Goal: Find specific page/section: Find specific page/section

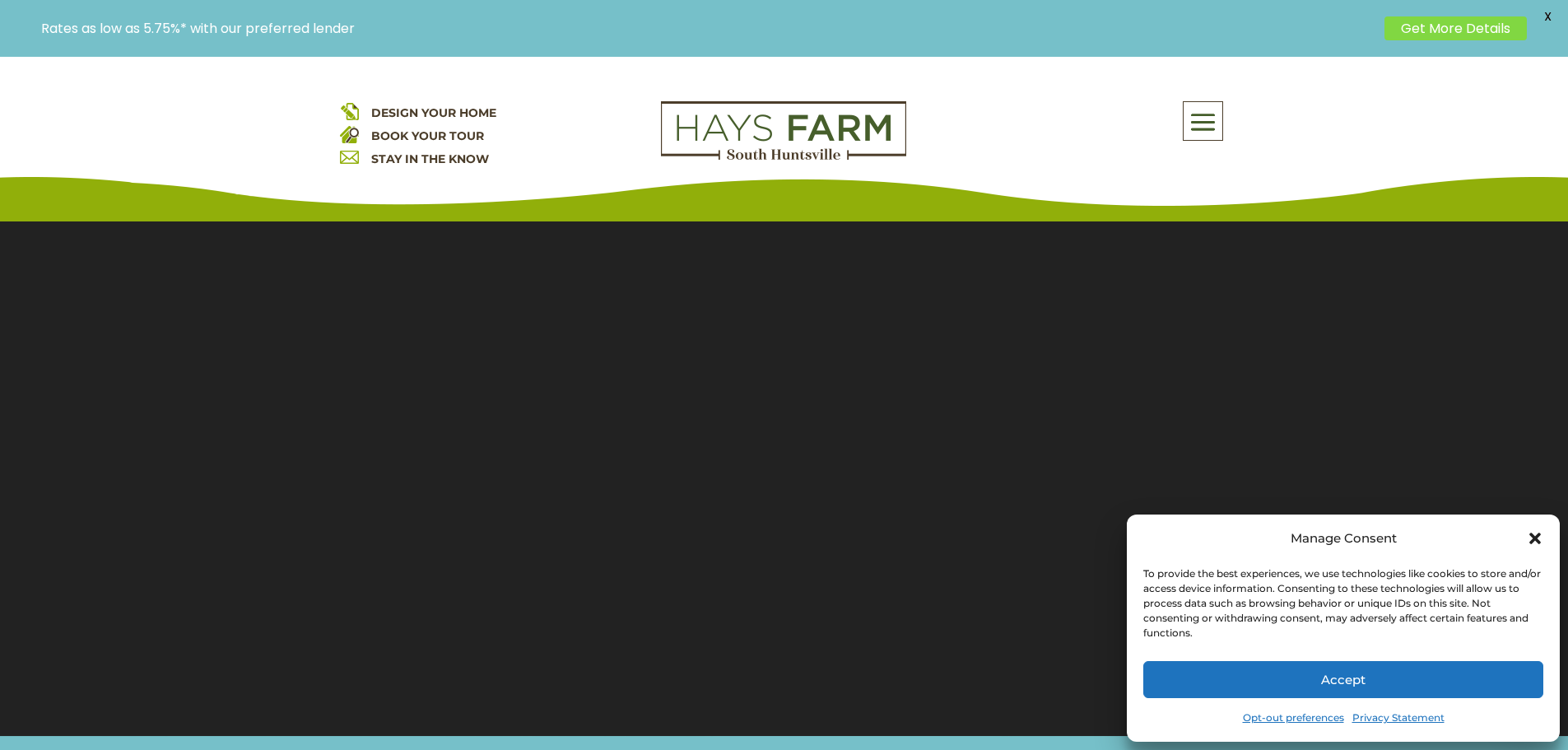
click at [1537, 529] on div "Manage Consent" at bounding box center [1343, 538] width 400 height 23
click at [1534, 537] on icon "Close dialog" at bounding box center [1534, 537] width 11 height 11
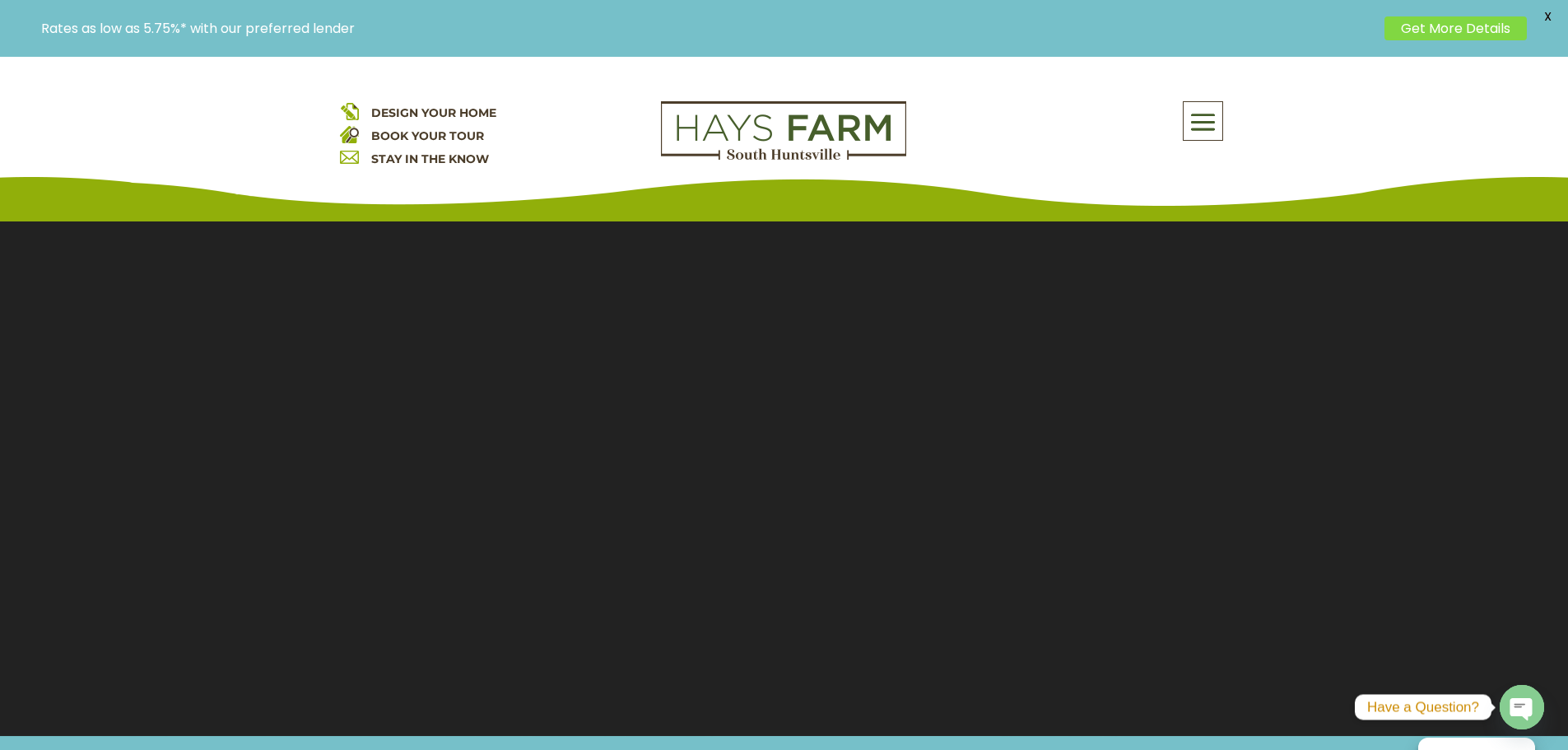
click at [1197, 122] on span at bounding box center [1203, 123] width 39 height 38
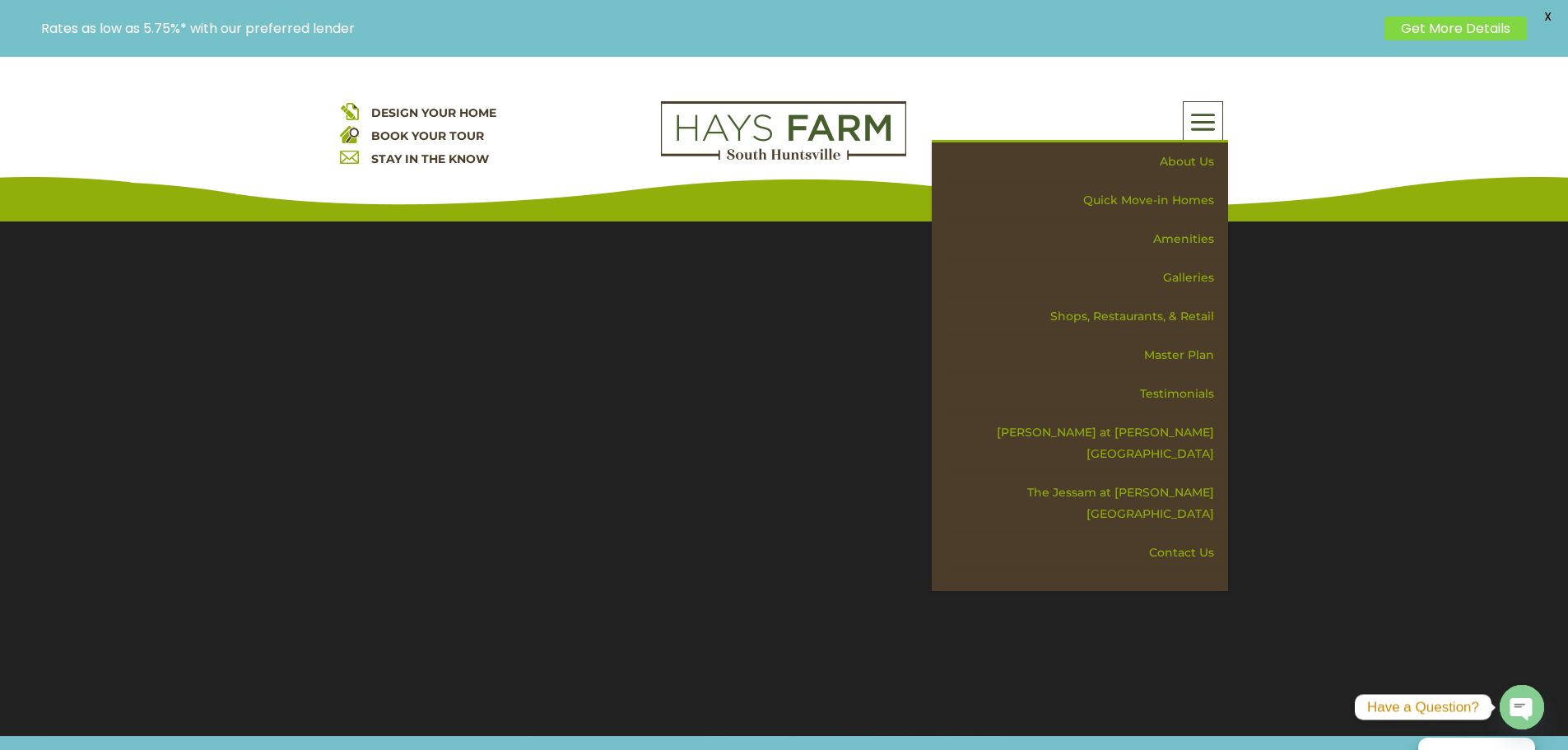
click at [170, 138] on div "DESIGN YOUR HOME BOOK YOUR TOUR STAY IN THE KNOW About Us Quick Move-in Homes A…" at bounding box center [784, 139] width 1568 height 164
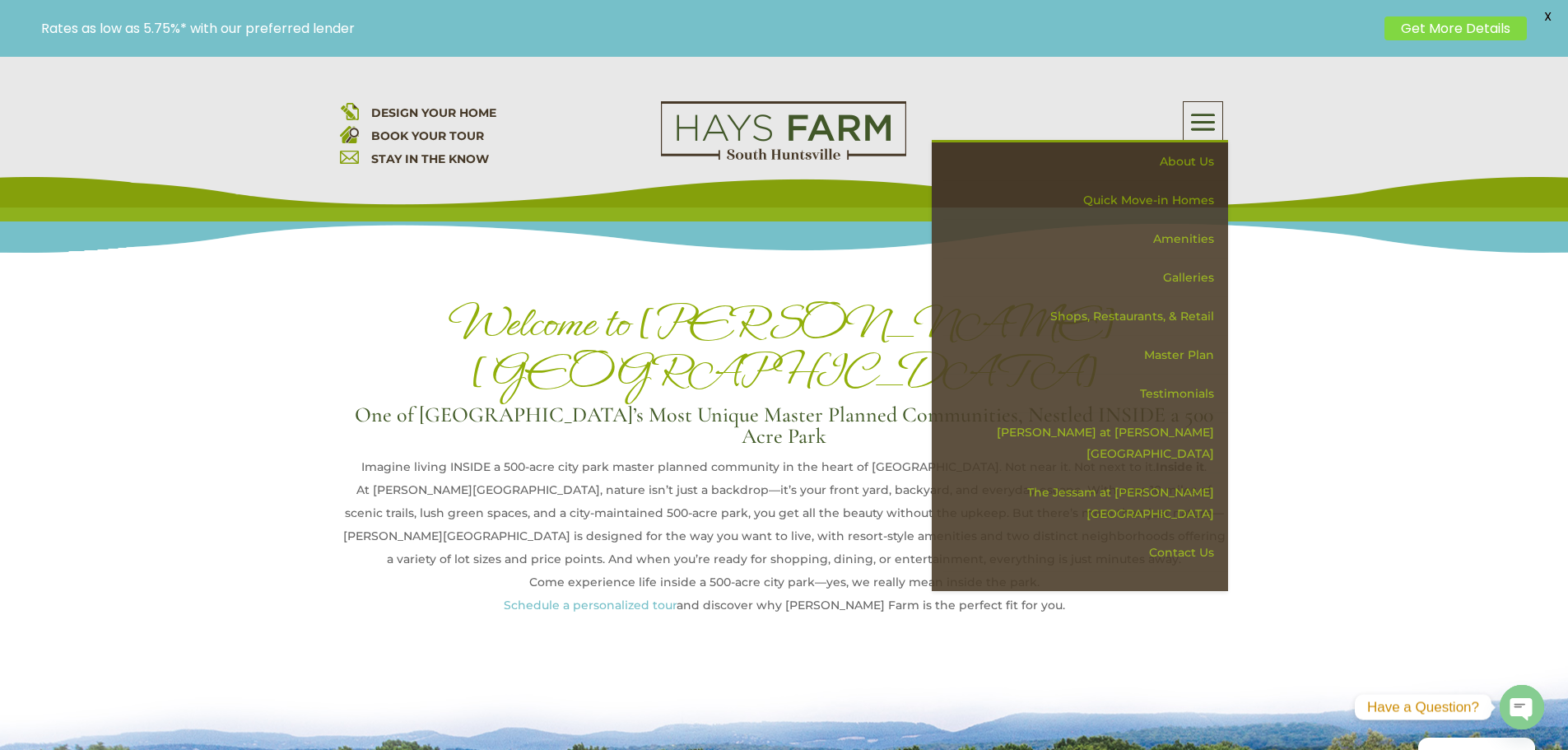
scroll to position [576, 0]
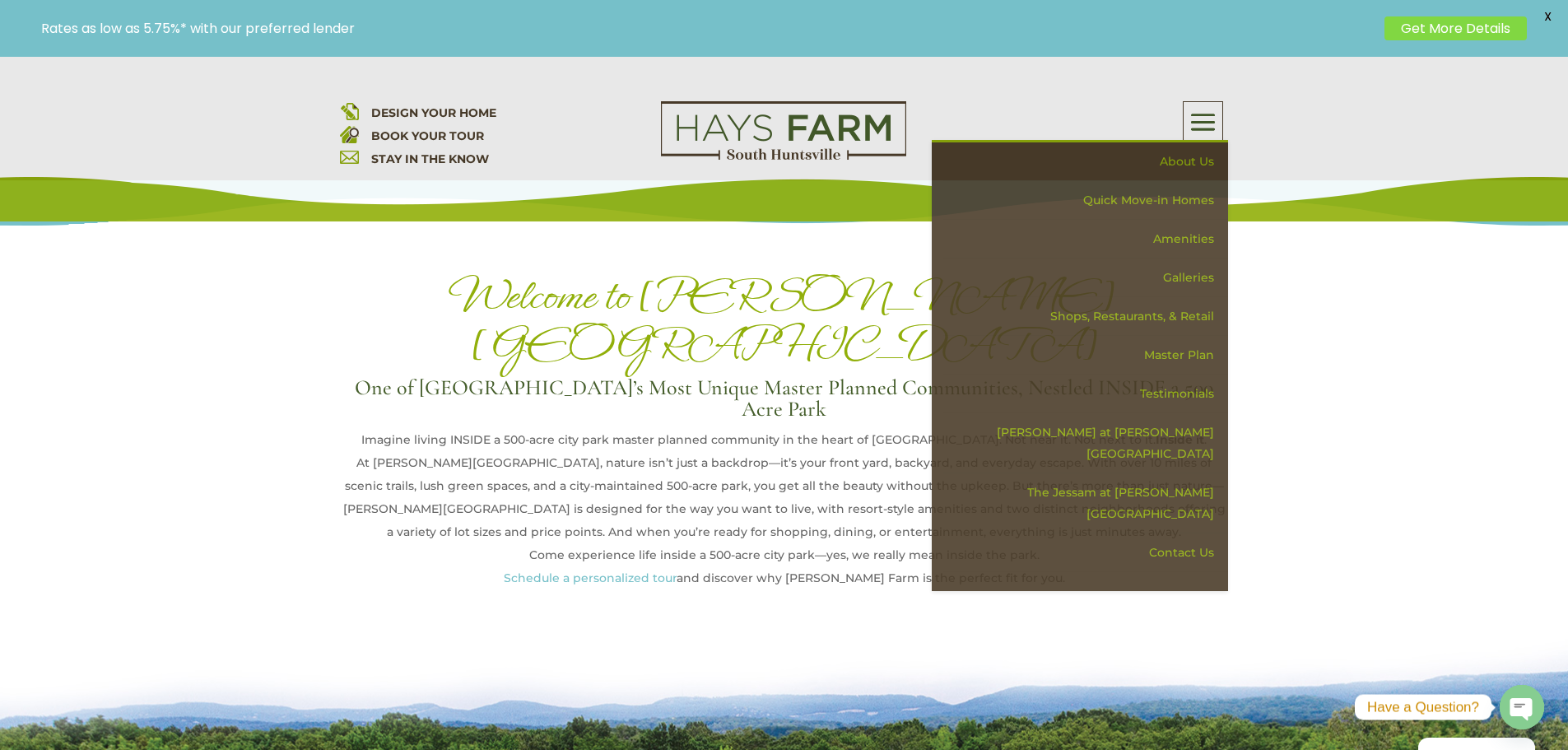
click at [501, 273] on h1 "Welcome to Hays Farm" at bounding box center [784, 324] width 889 height 106
click at [1218, 129] on span at bounding box center [1203, 123] width 39 height 38
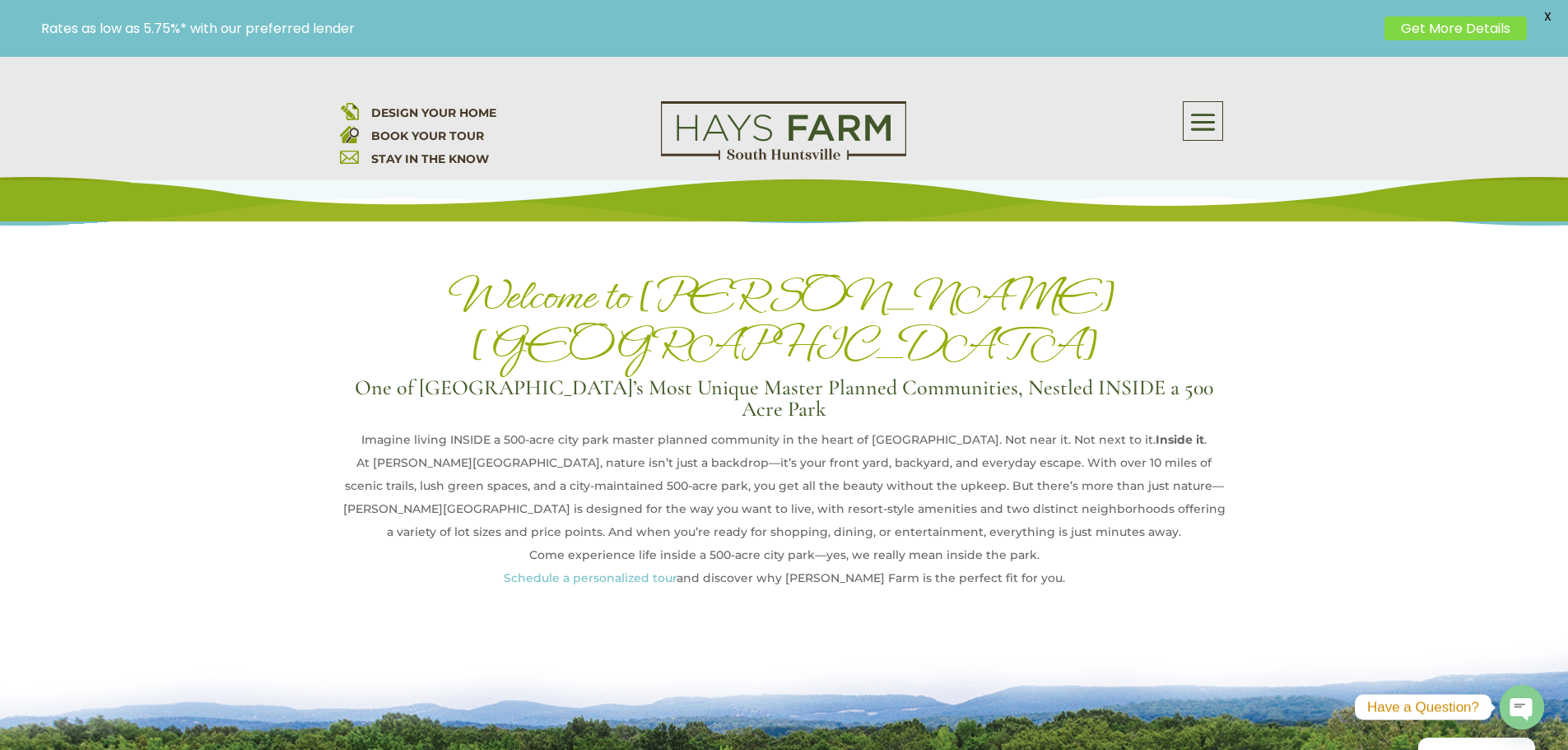
click at [1548, 14] on span "X" at bounding box center [1547, 16] width 25 height 25
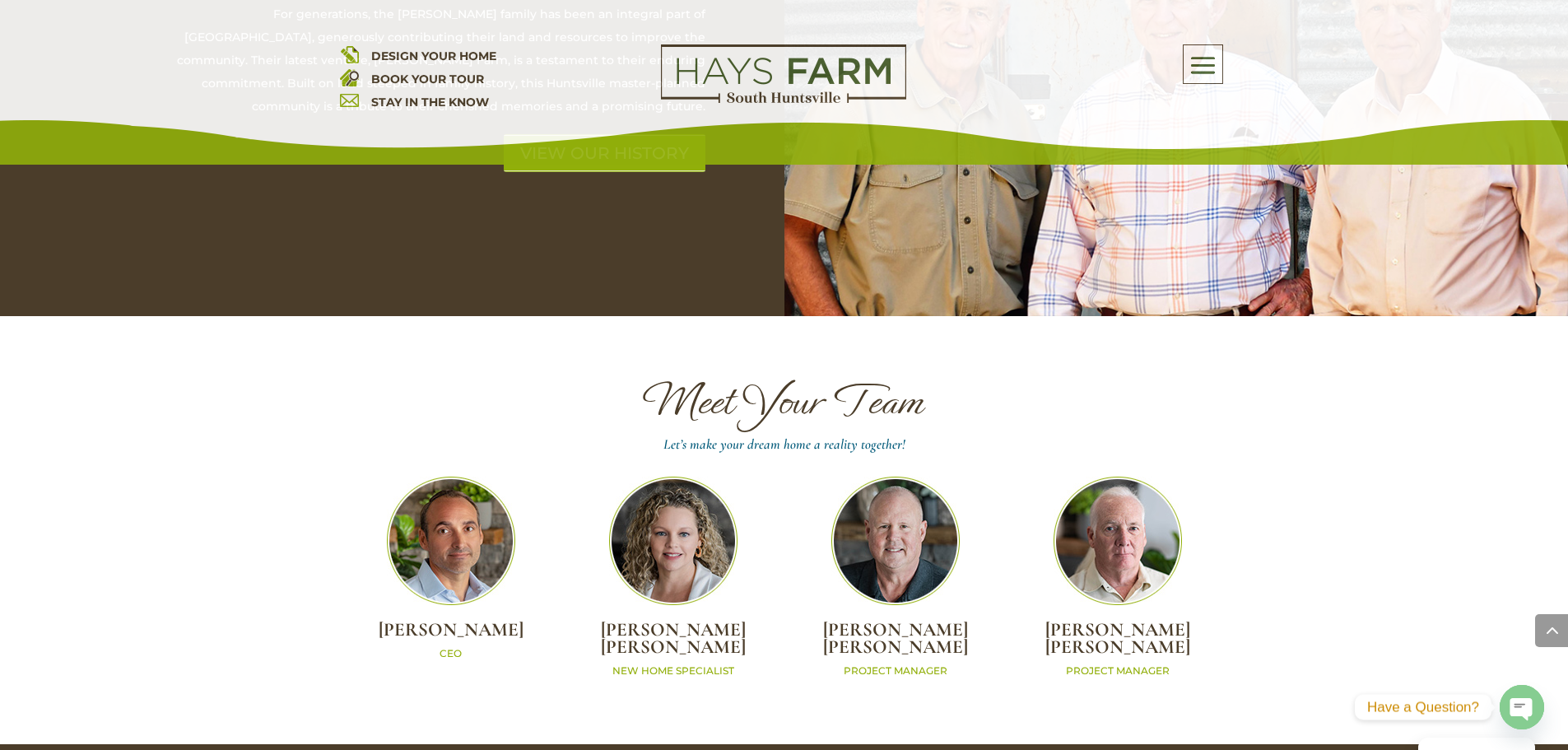
scroll to position [4690, 0]
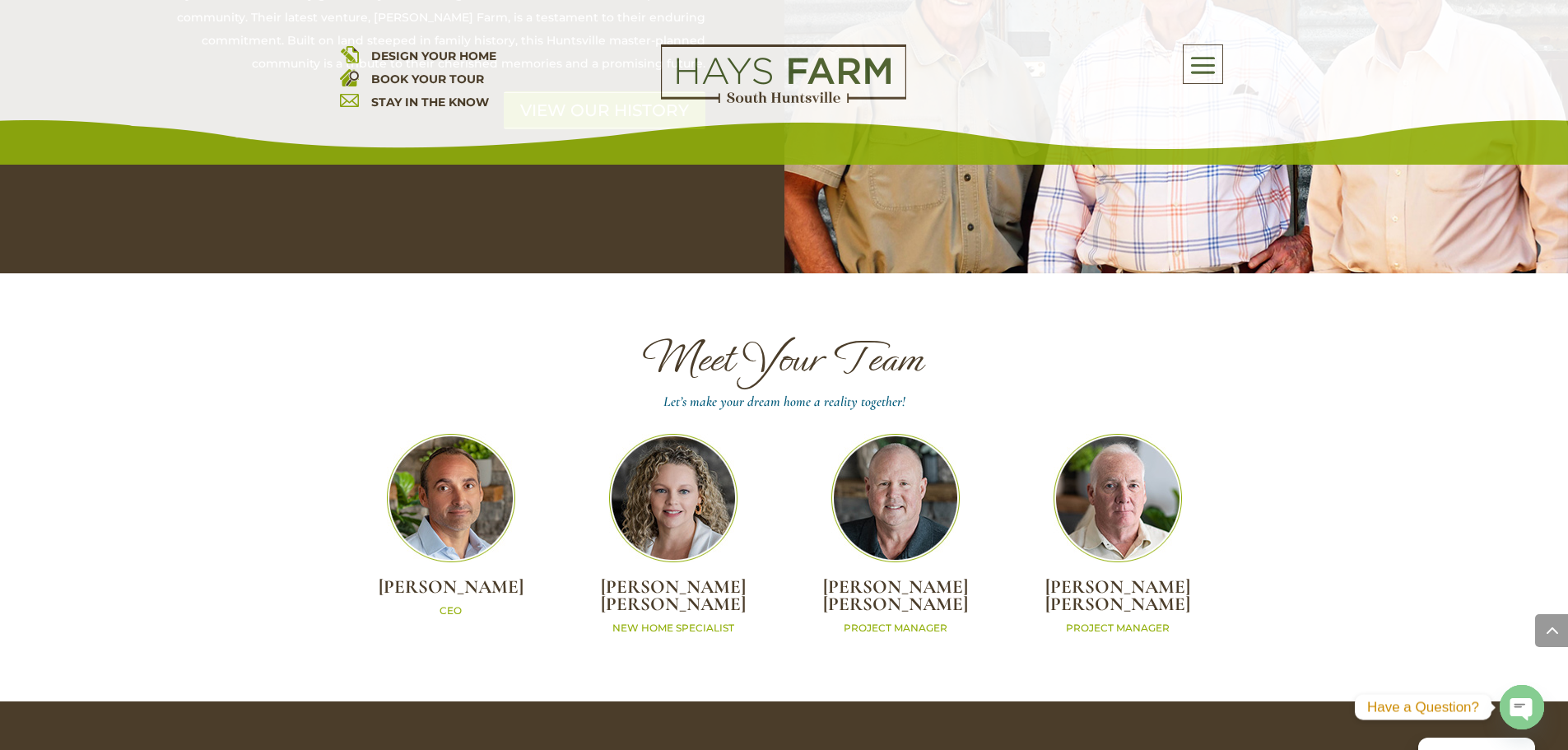
click at [659, 480] on img at bounding box center [673, 497] width 128 height 128
click at [682, 433] on img at bounding box center [673, 497] width 128 height 128
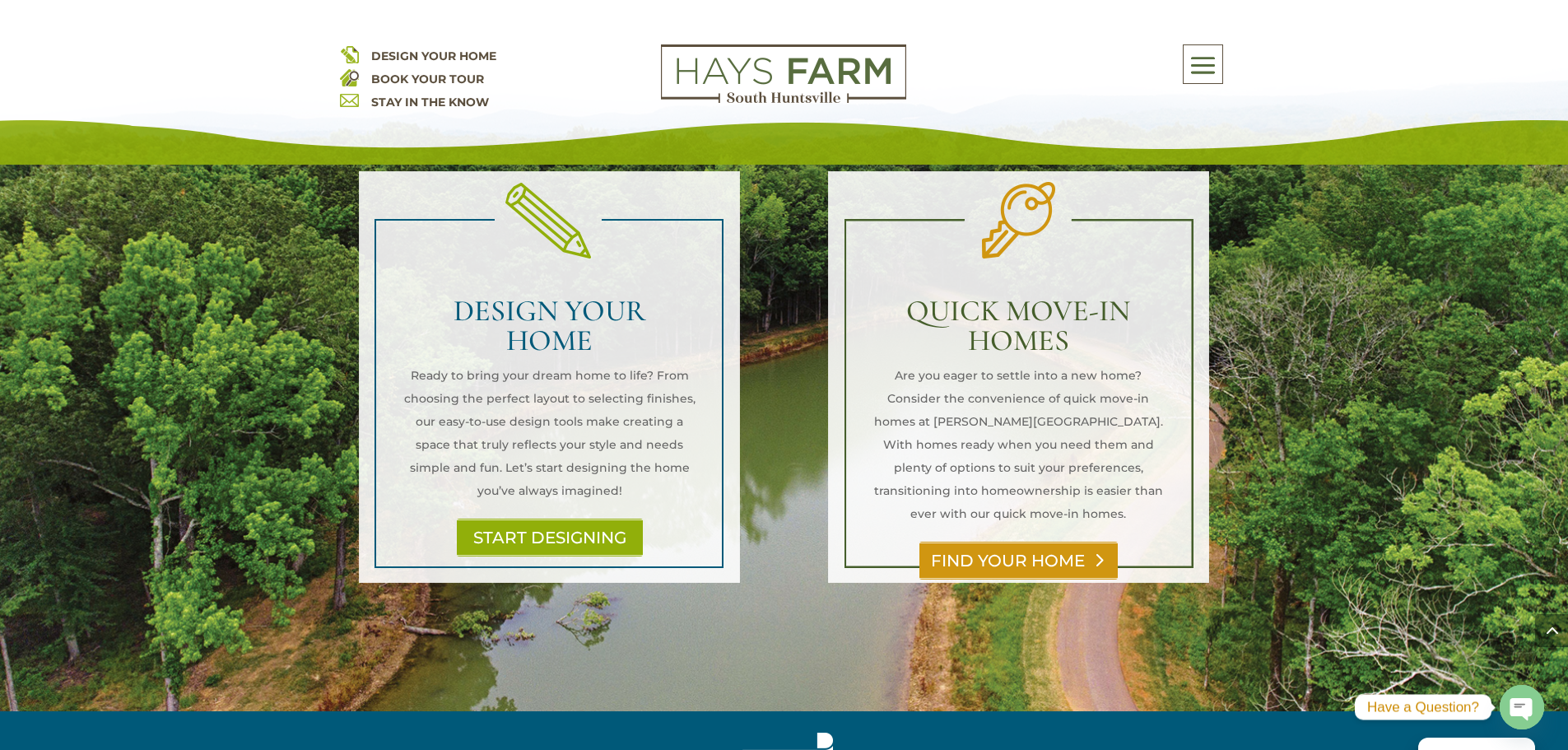
scroll to position [1152, 0]
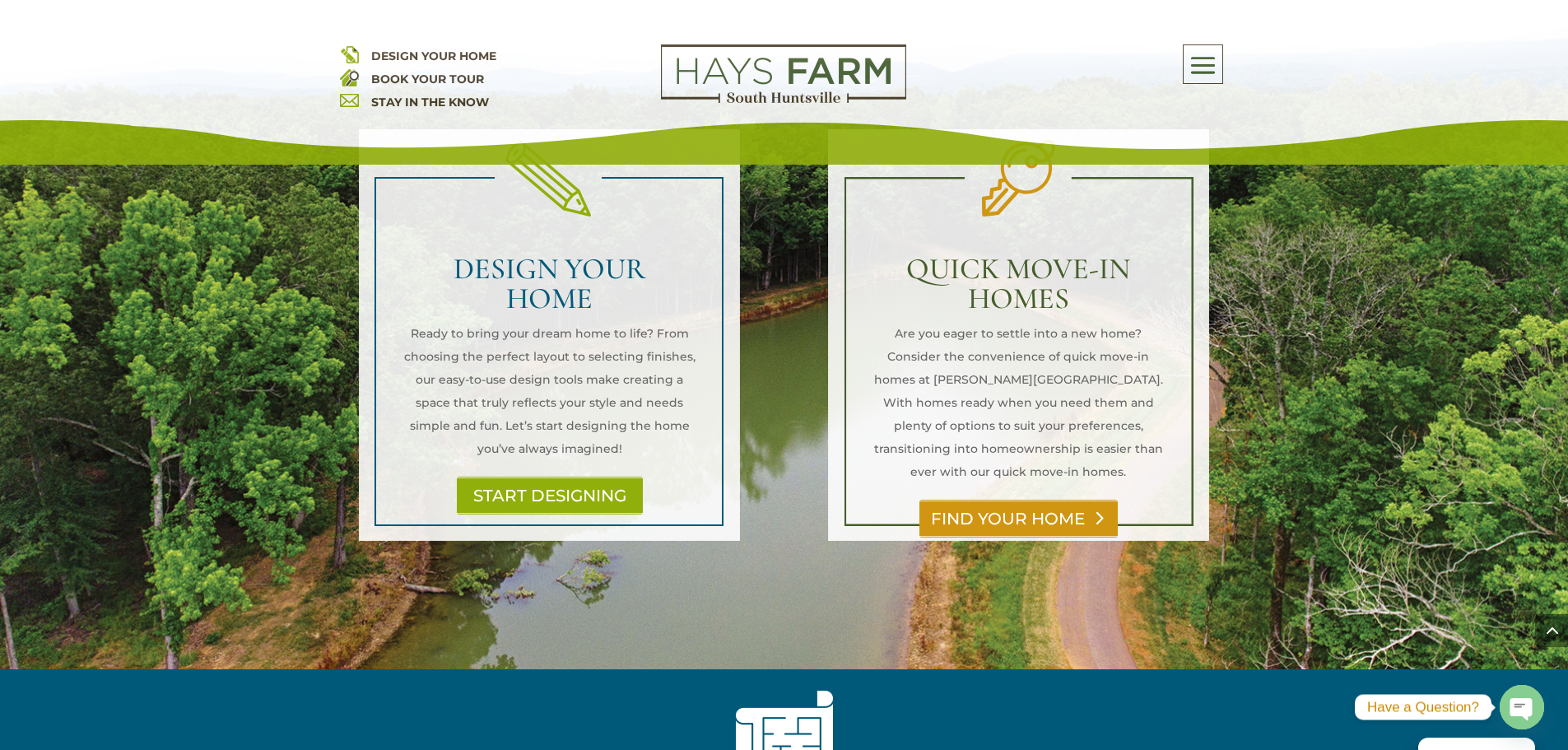
click at [1014, 499] on link "FIND YOUR HOME" at bounding box center [1018, 518] width 198 height 38
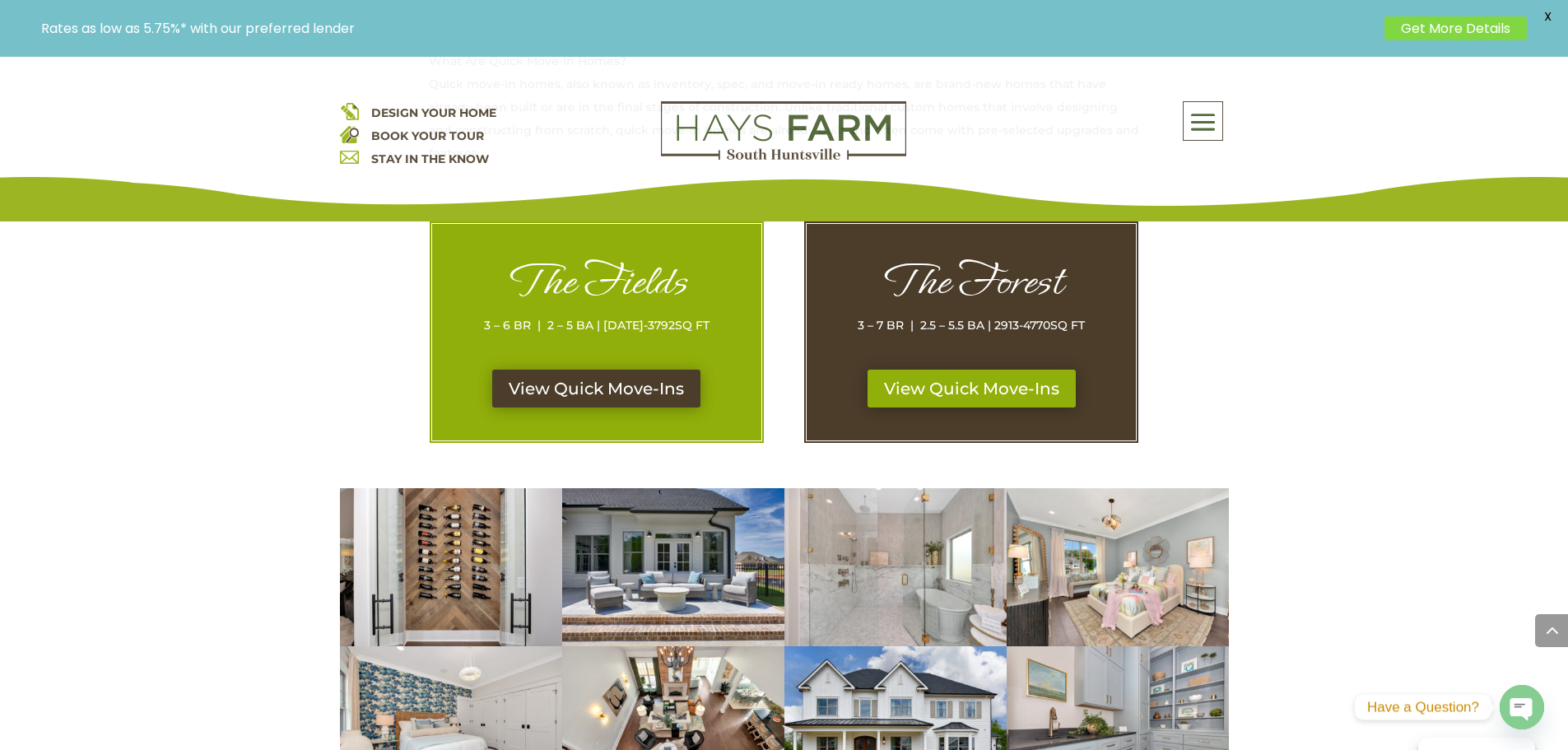
scroll to position [823, 0]
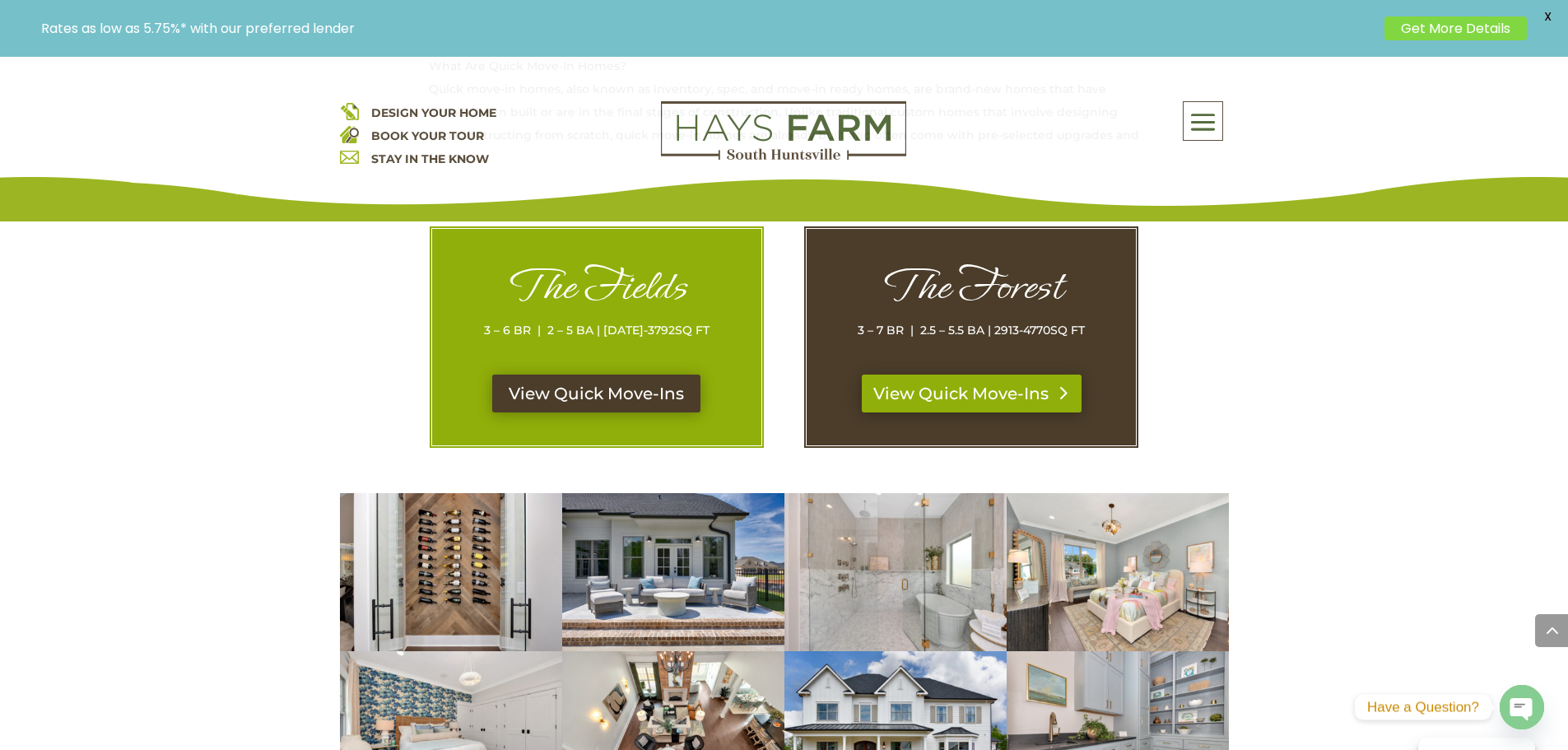
click at [994, 393] on link "View Quick Move-Ins" at bounding box center [972, 394] width 220 height 38
click at [638, 396] on link "View Quick Move-Ins" at bounding box center [596, 394] width 220 height 38
